Goal: Book appointment/travel/reservation

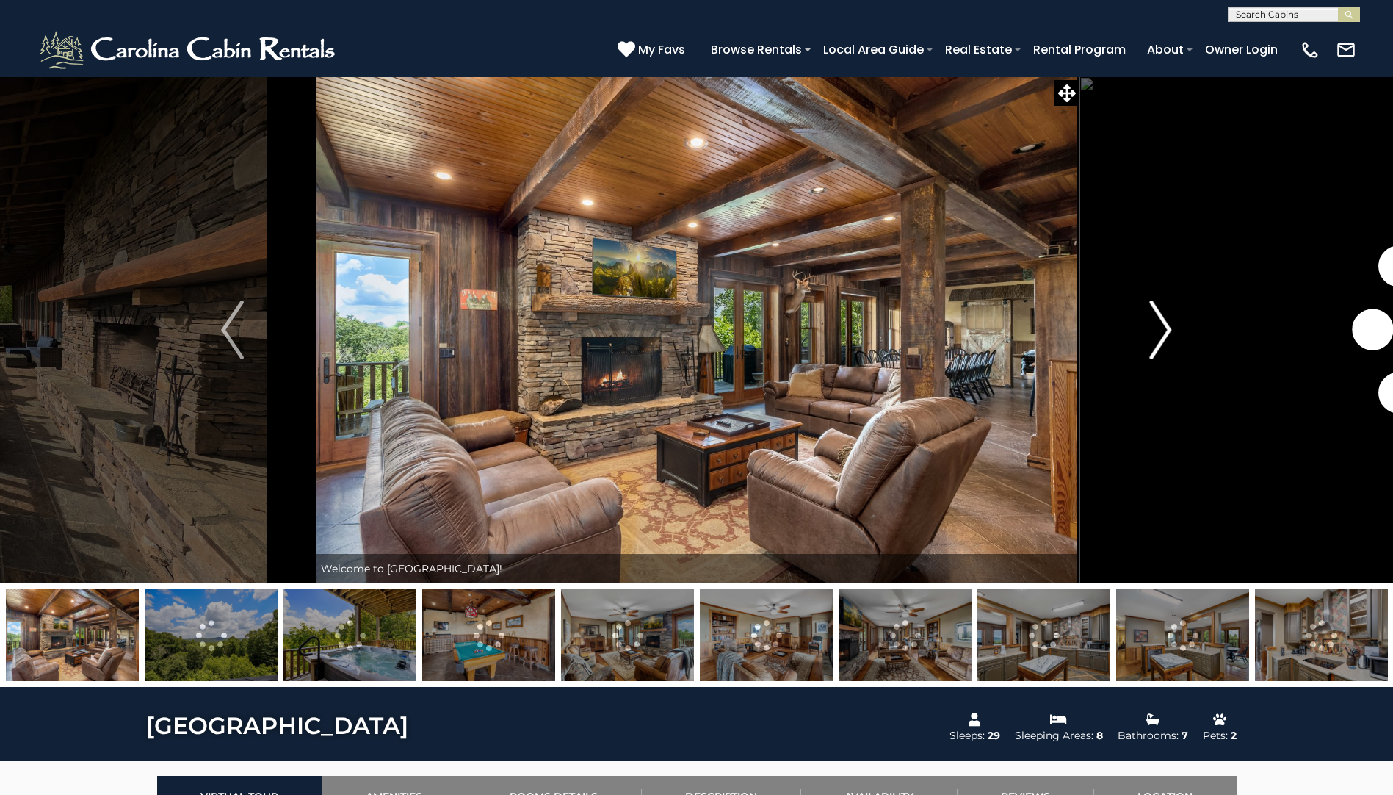
click at [1155, 326] on img "Next" at bounding box center [1160, 329] width 22 height 59
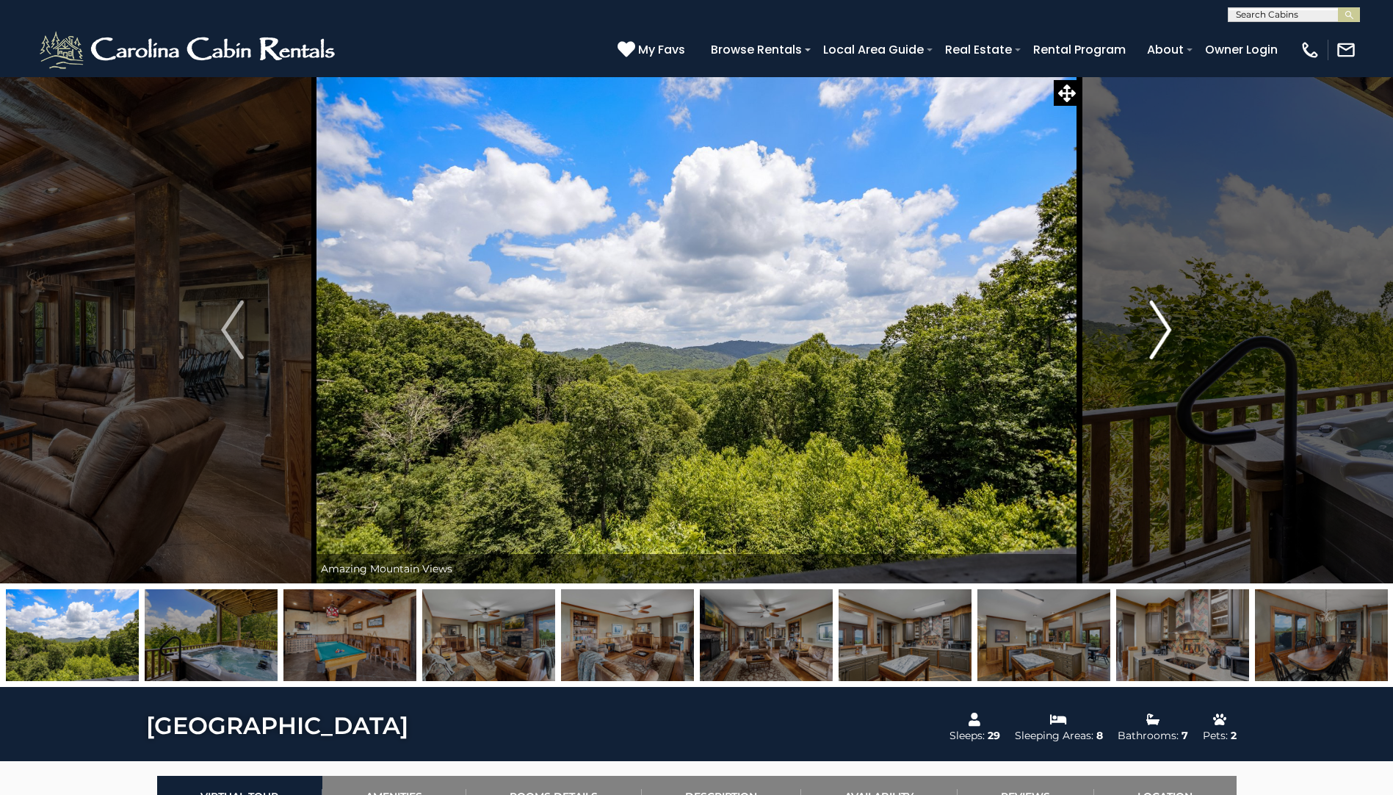
click at [1155, 325] on img "Next" at bounding box center [1160, 329] width 22 height 59
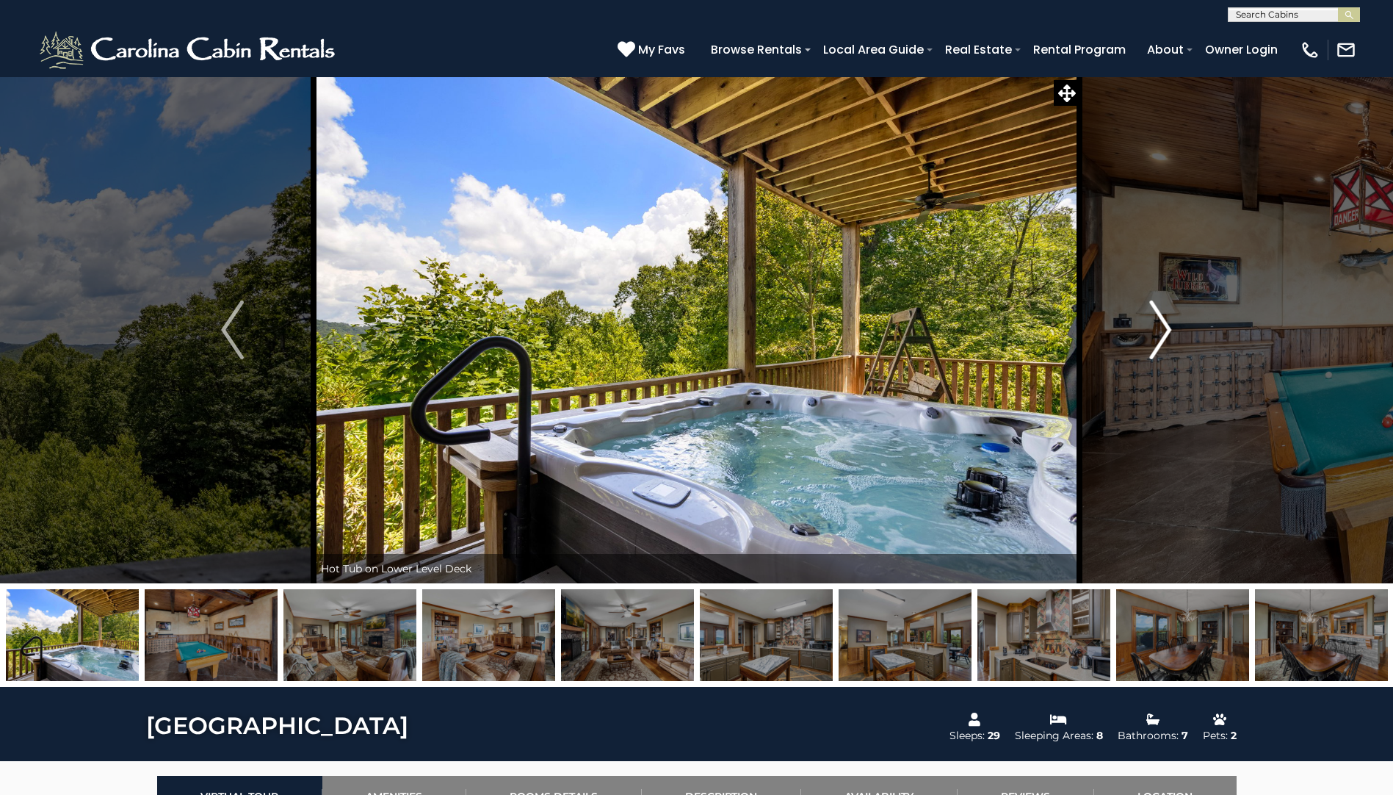
click at [1155, 325] on img "Next" at bounding box center [1160, 329] width 22 height 59
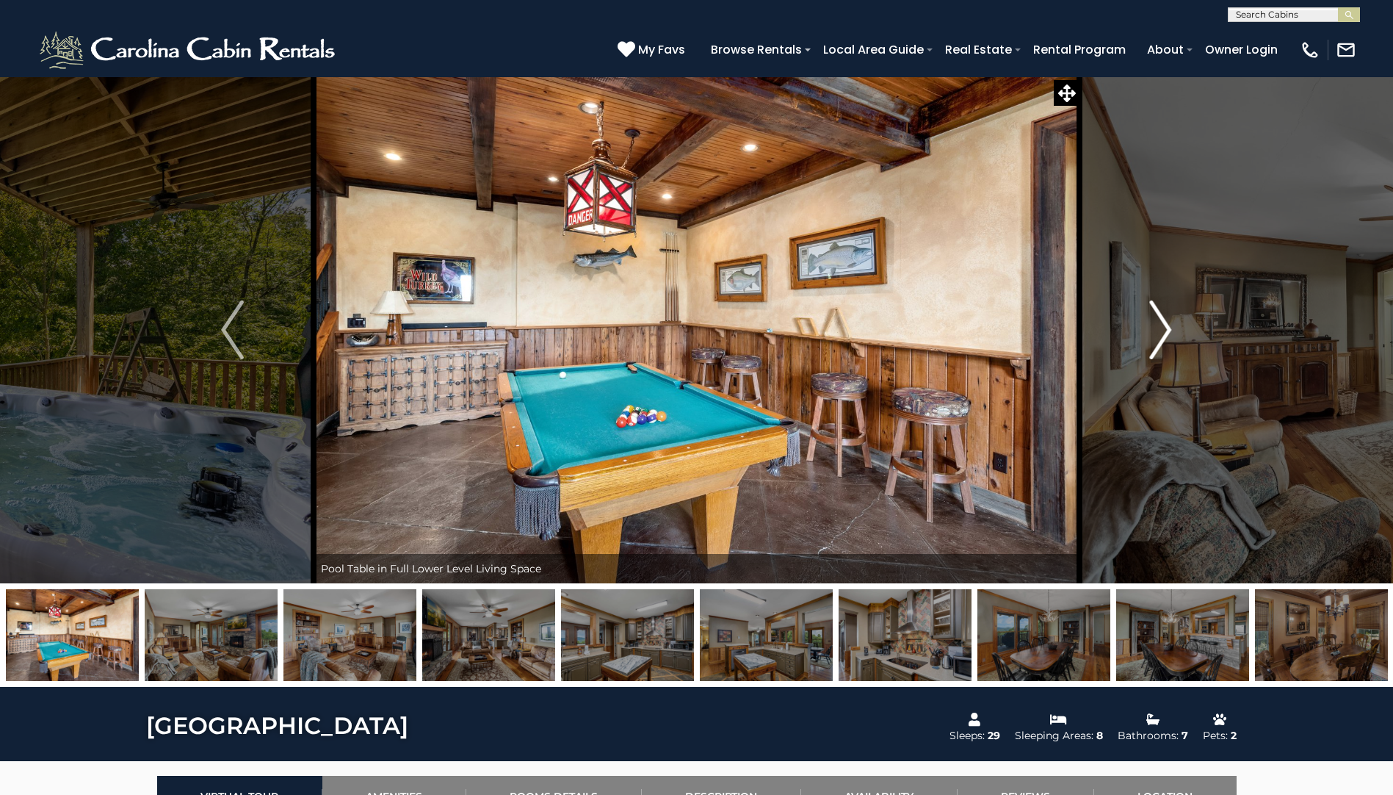
click at [1155, 325] on img "Next" at bounding box center [1160, 329] width 22 height 59
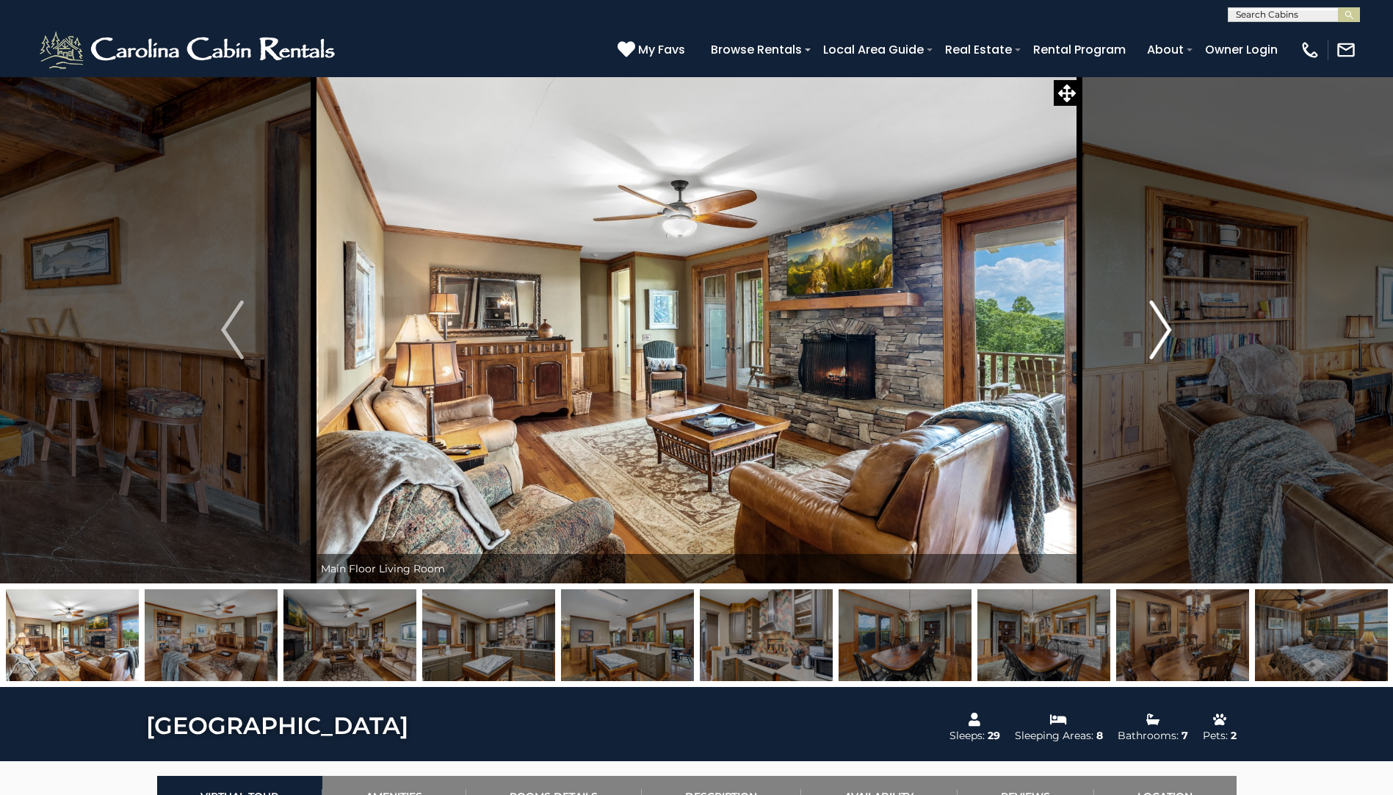
click at [1155, 325] on img "Next" at bounding box center [1160, 329] width 22 height 59
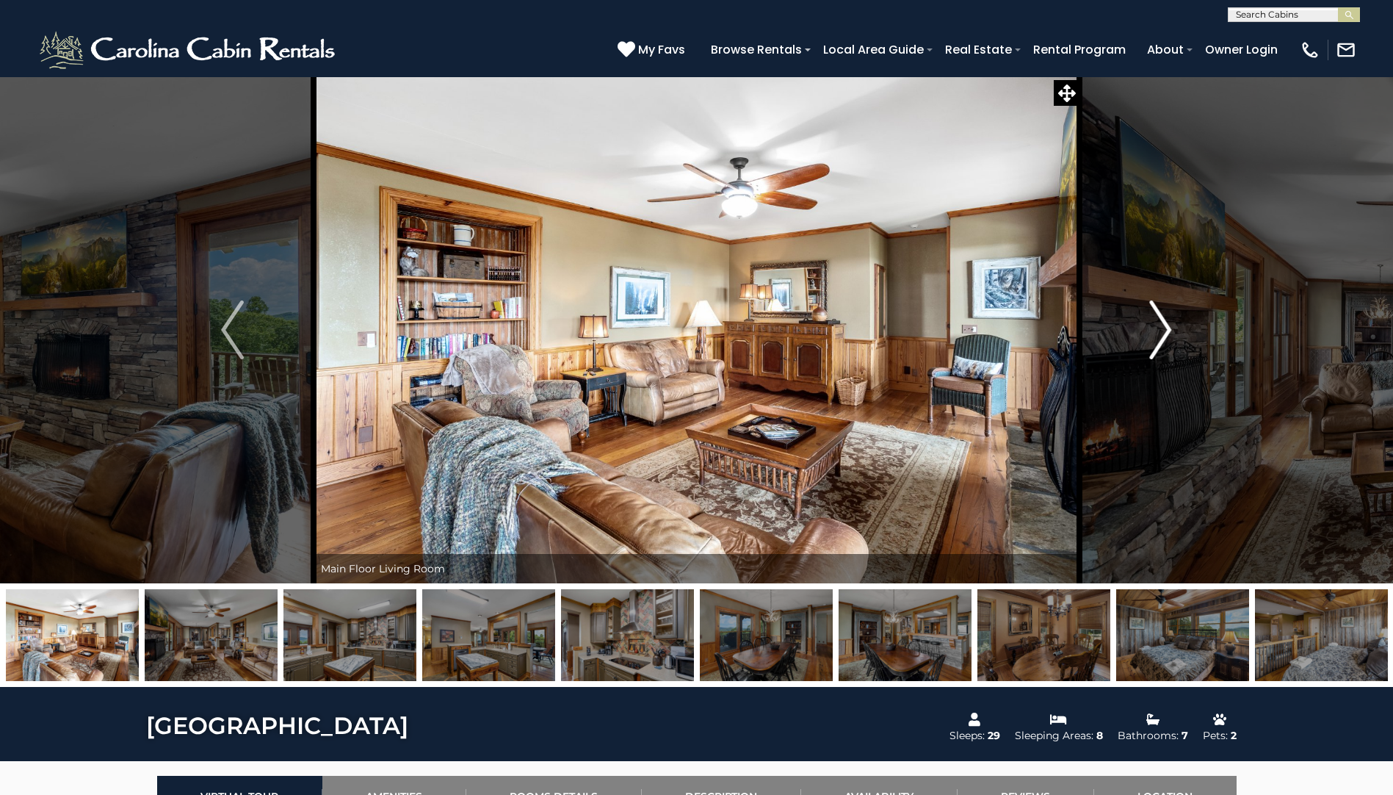
click at [1155, 325] on img "Next" at bounding box center [1160, 329] width 22 height 59
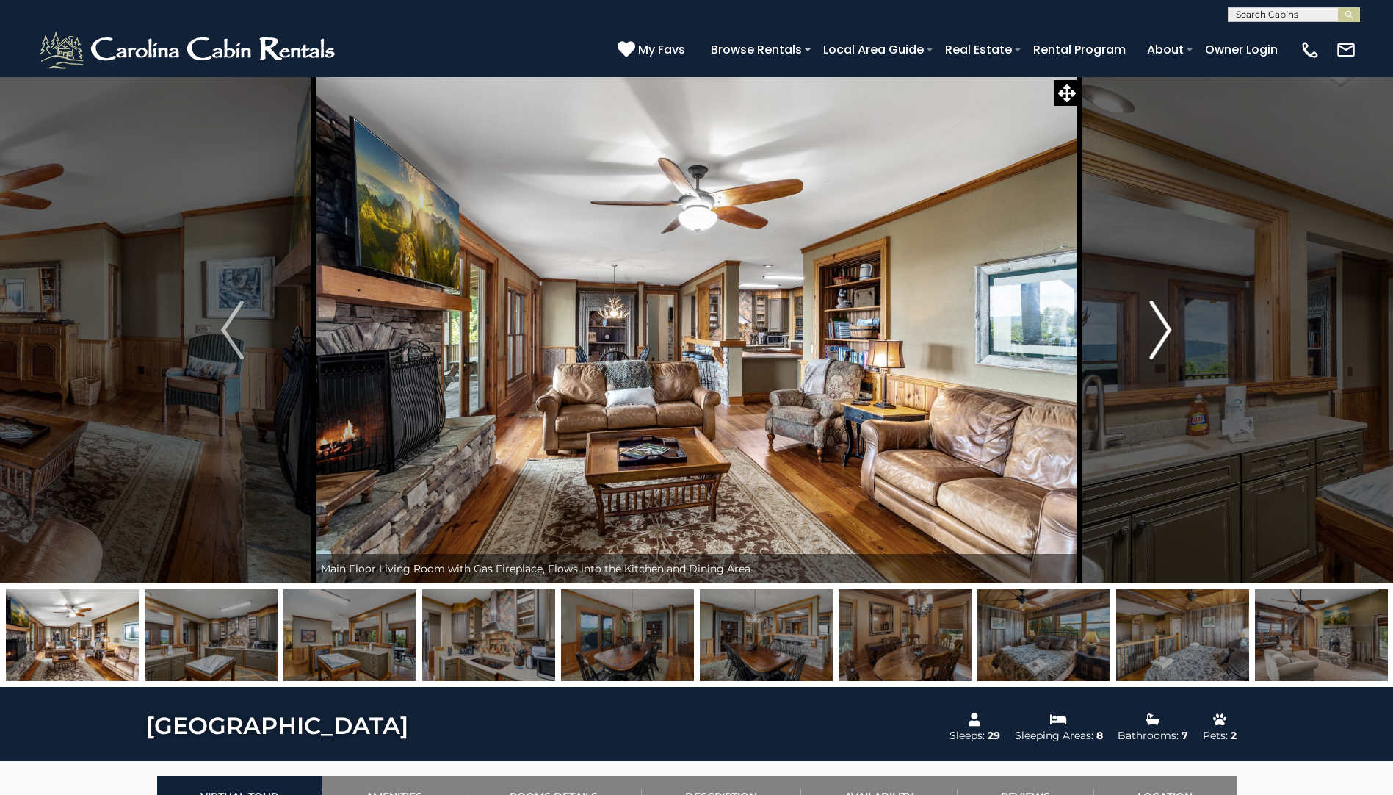
click at [1155, 325] on img "Next" at bounding box center [1160, 329] width 22 height 59
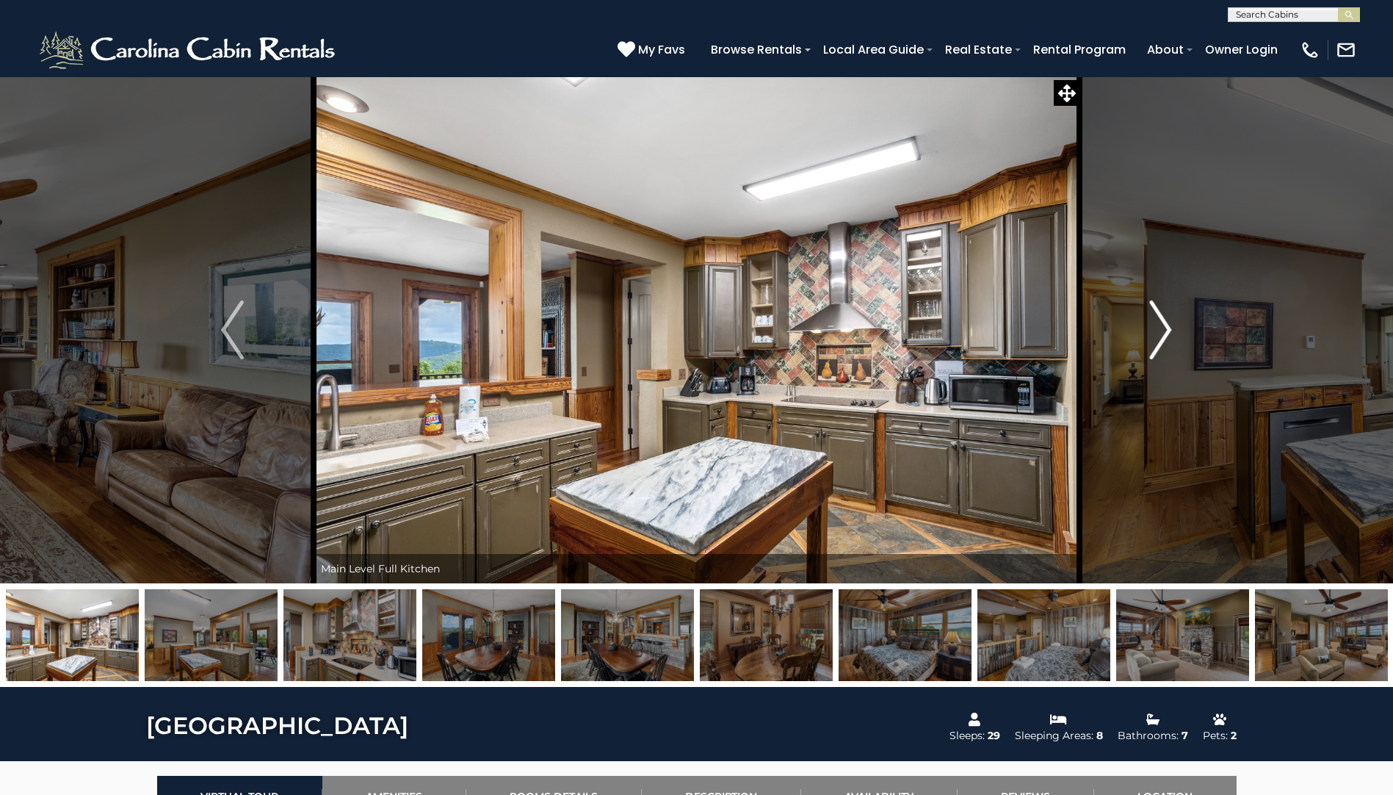
click at [1155, 325] on img "Next" at bounding box center [1160, 329] width 22 height 59
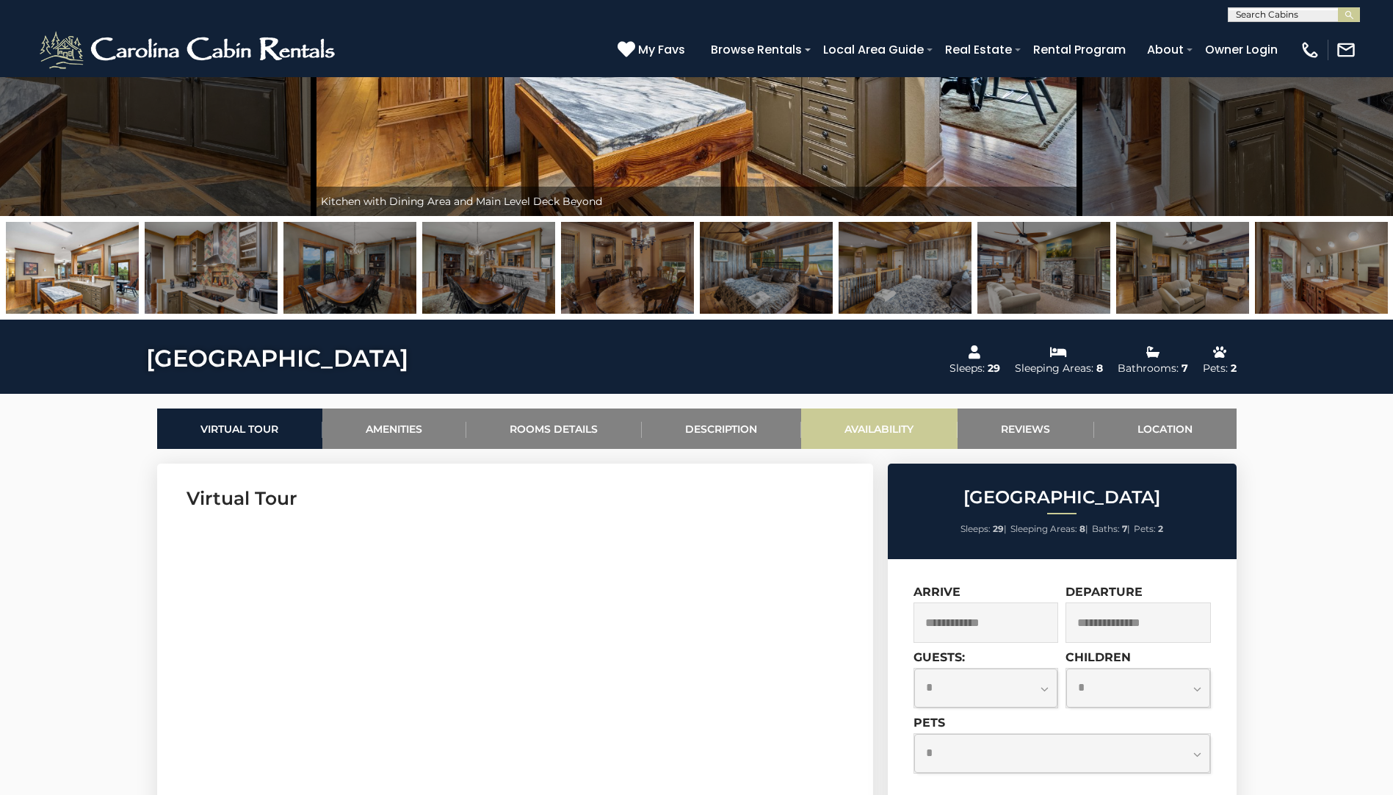
scroll to position [661, 0]
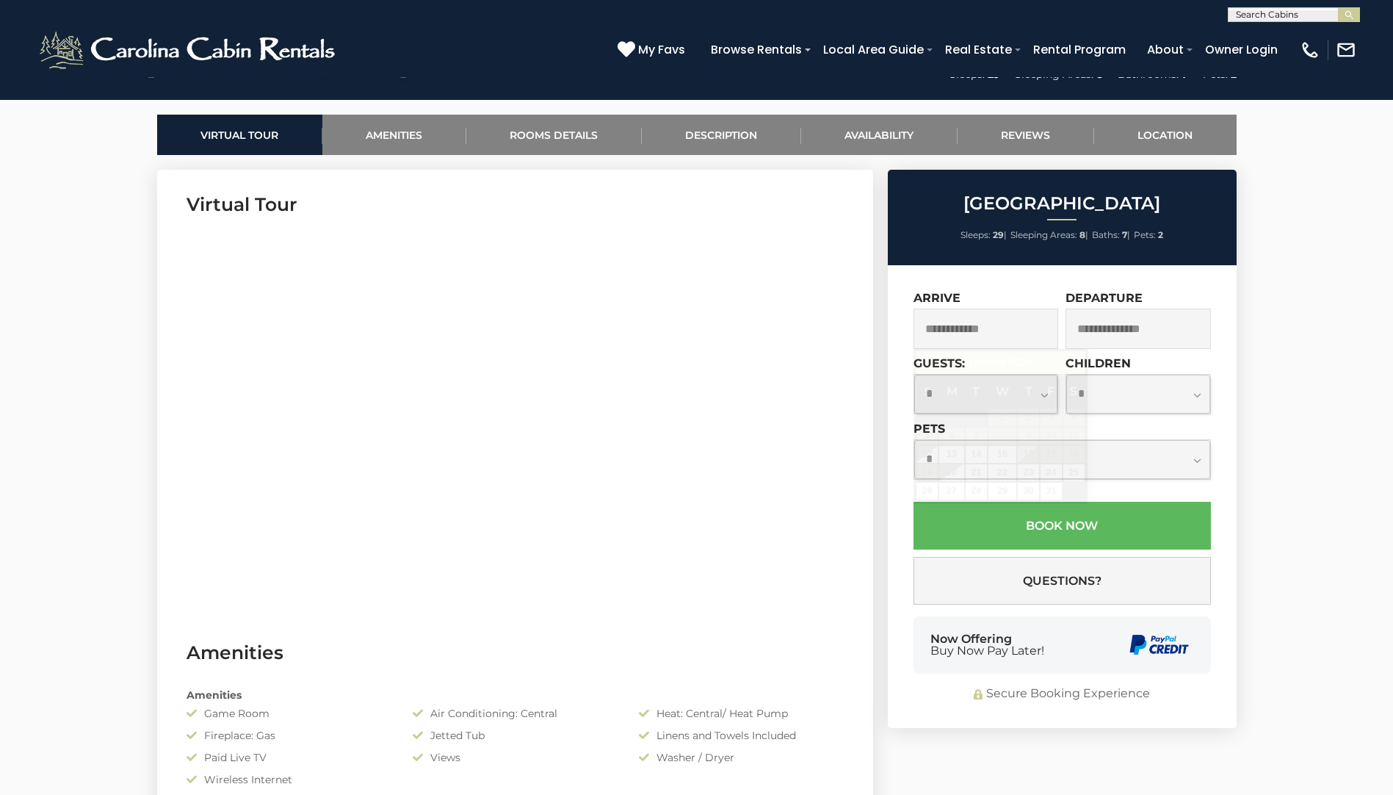
click at [948, 324] on input "text" at bounding box center [986, 328] width 145 height 40
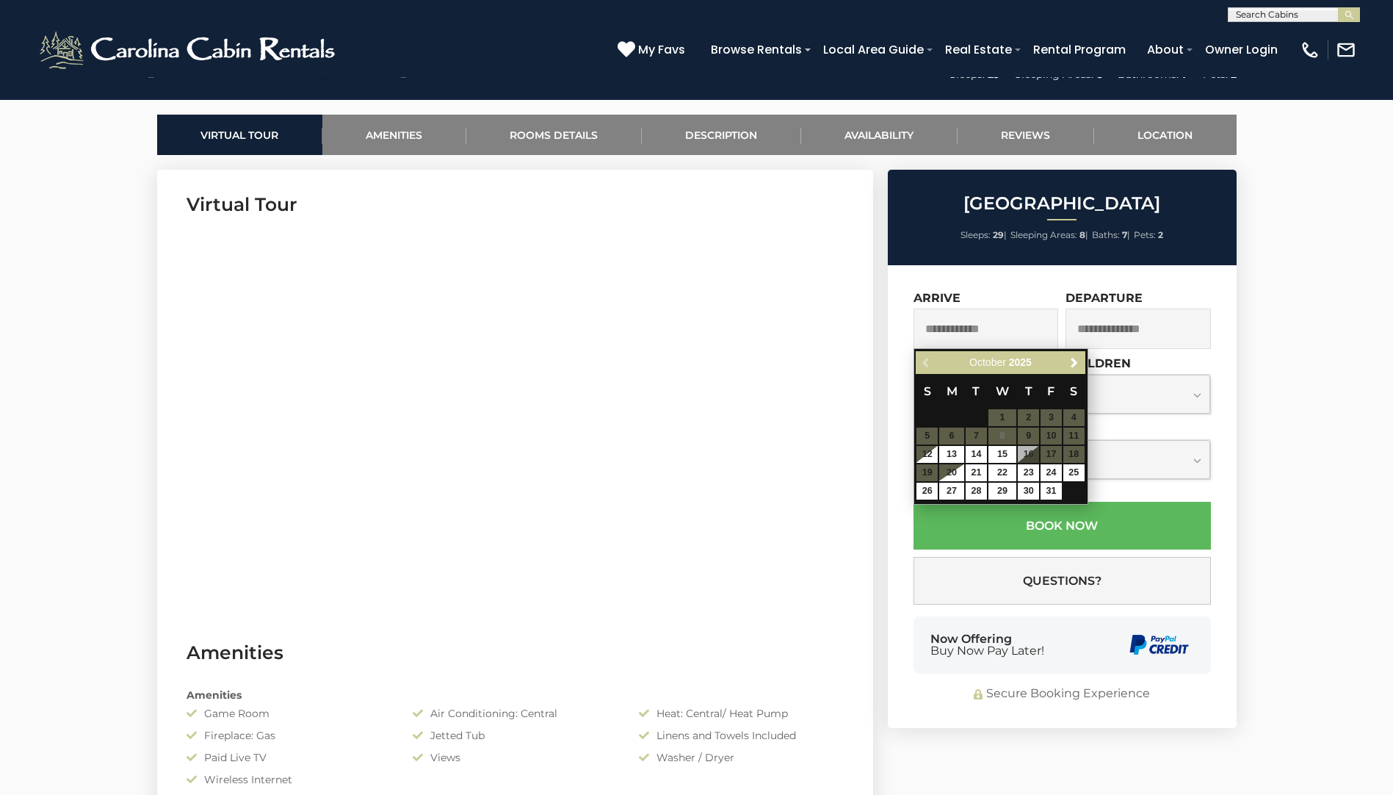
click at [1050, 432] on table "S M T W T F S 1 2 3 4 5 6 7 8 9 10 11 12 13 14 15 16 17 18 19 20 21 22 23 24 25…" at bounding box center [1000, 437] width 169 height 126
